Goal: Ask a question

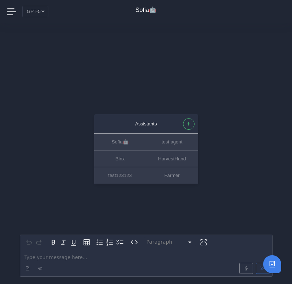
click at [65, 257] on p "editable markdown" at bounding box center [146, 258] width 243 height 8
click at [54, 255] on p "editable markdown" at bounding box center [146, 258] width 243 height 8
click at [77, 255] on p "editable markdown" at bounding box center [146, 258] width 243 height 8
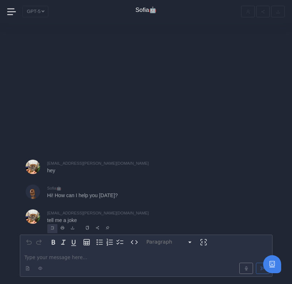
click at [52, 227] on icon "Reply" at bounding box center [52, 228] width 4 height 4
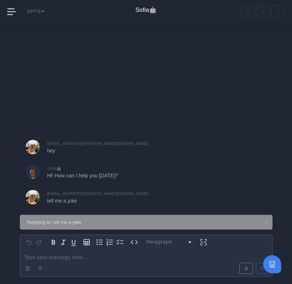
click at [264, 219] on div "Replying to : tell me a joke" at bounding box center [146, 222] width 253 height 15
click at [266, 222] on icon at bounding box center [266, 222] width 3 height 3
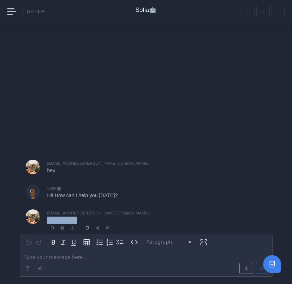
drag, startPoint x: 48, startPoint y: 221, endPoint x: 85, endPoint y: 221, distance: 37.2
click at [85, 221] on p "tell me a joke" at bounding box center [142, 221] width 191 height 8
copy p "tell me a joke"
click at [69, 258] on p "editable markdown" at bounding box center [146, 258] width 243 height 8
